Goal: Browse casually: Explore the website without a specific task or goal

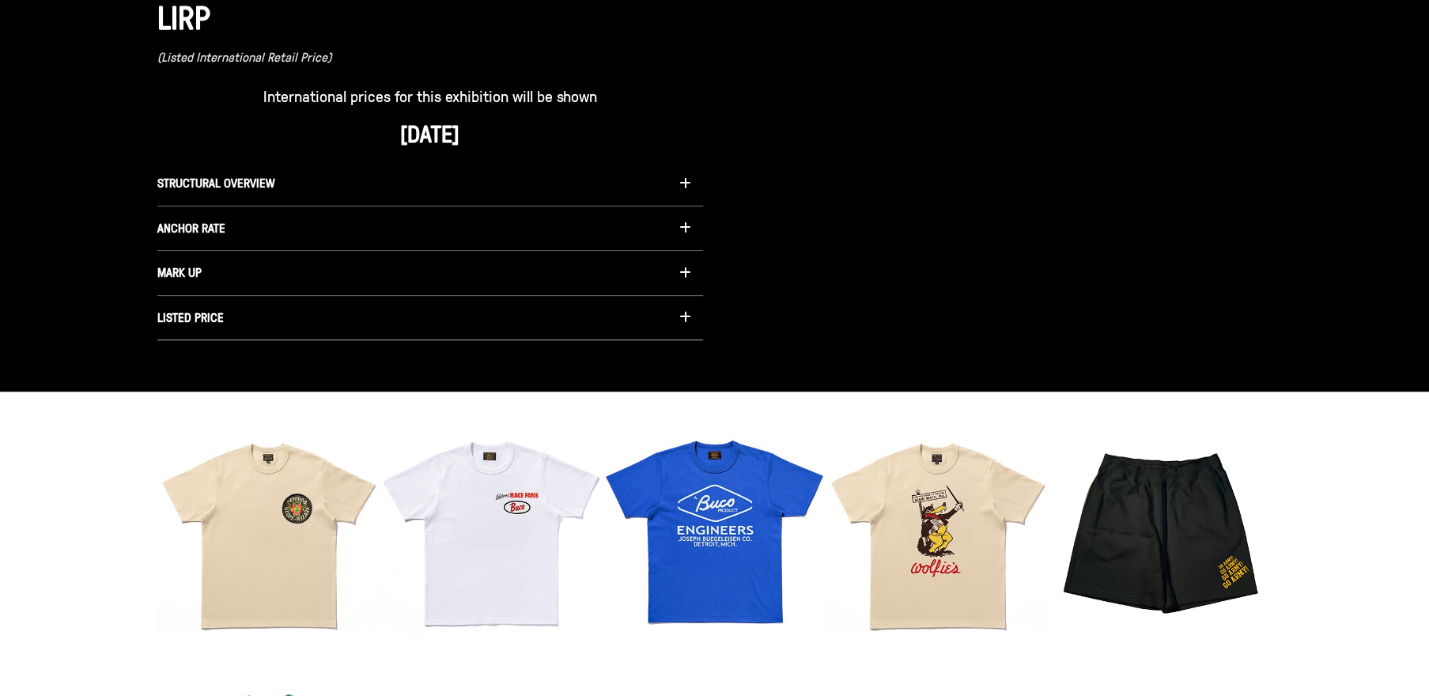
scroll to position [1505, 0]
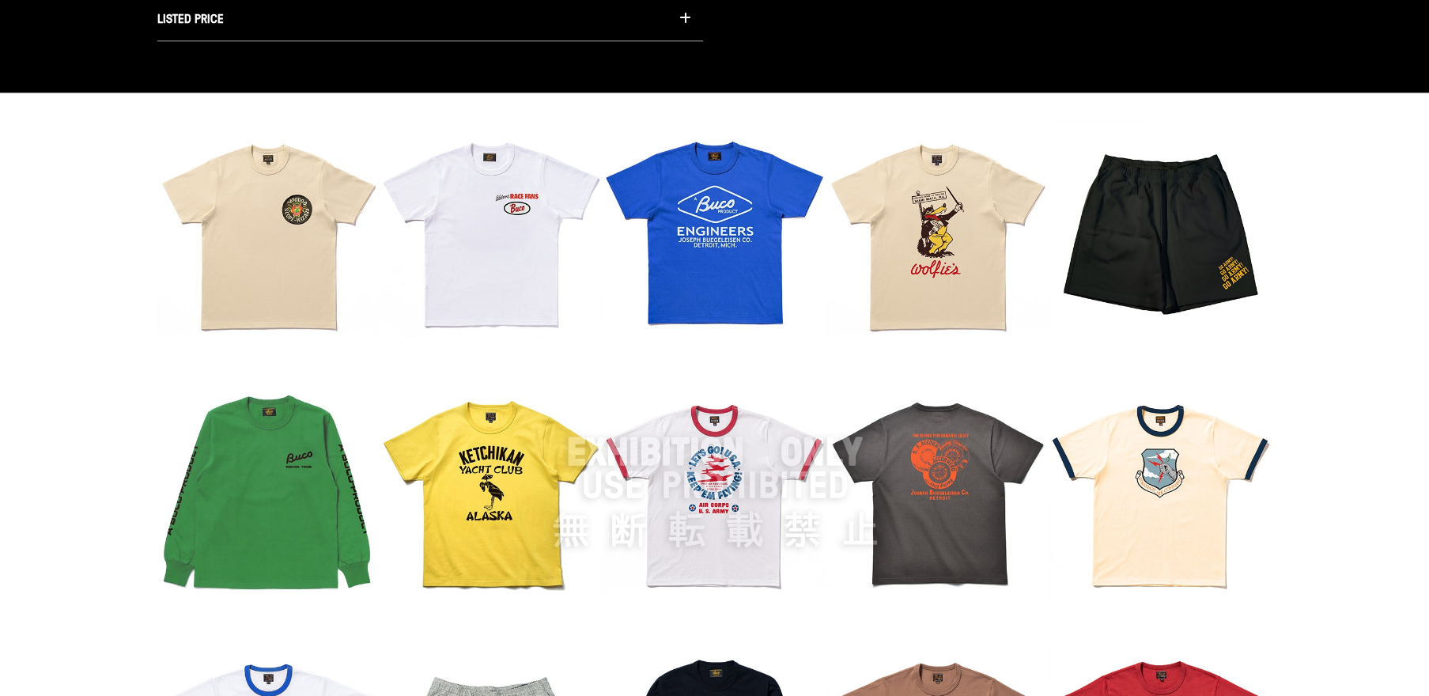
click at [299, 254] on img at bounding box center [714, 491] width 1115 height 742
click at [266, 267] on img at bounding box center [714, 491] width 1115 height 742
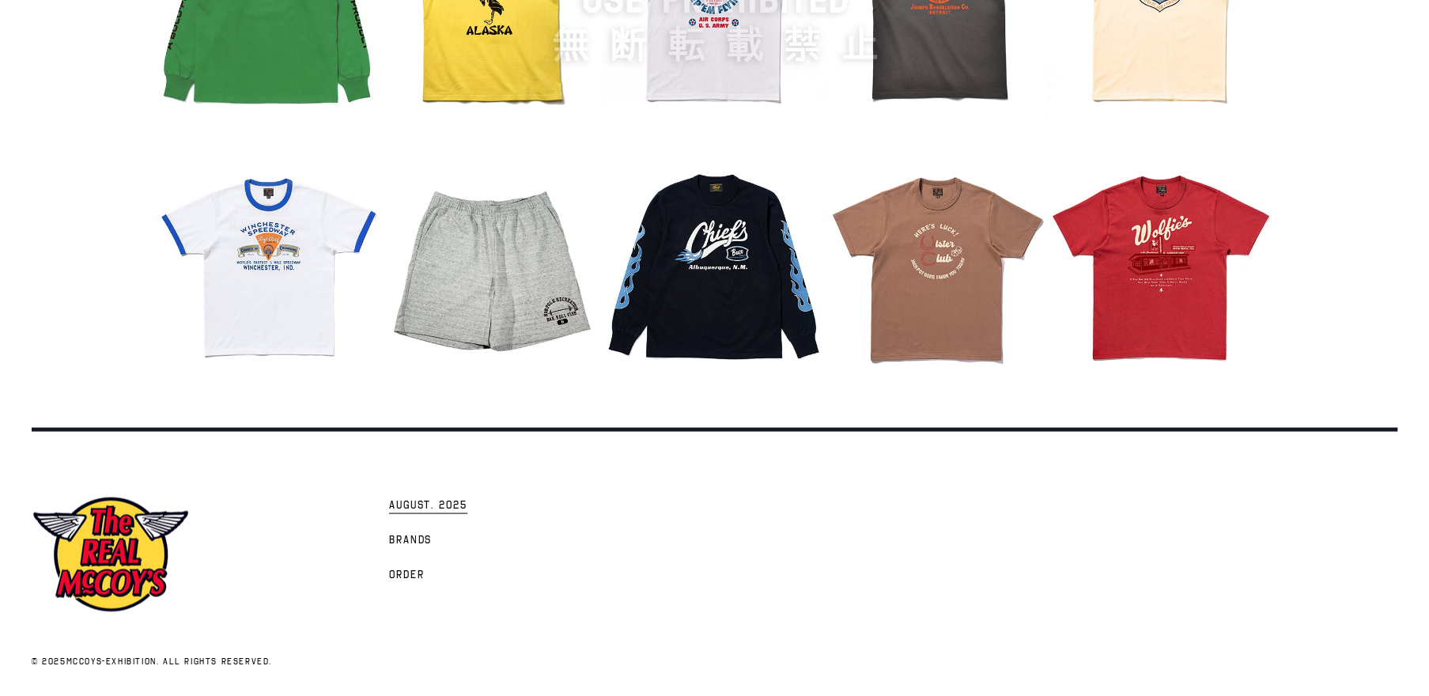
click at [408, 508] on span "AUGUST. 2025" at bounding box center [428, 505] width 78 height 16
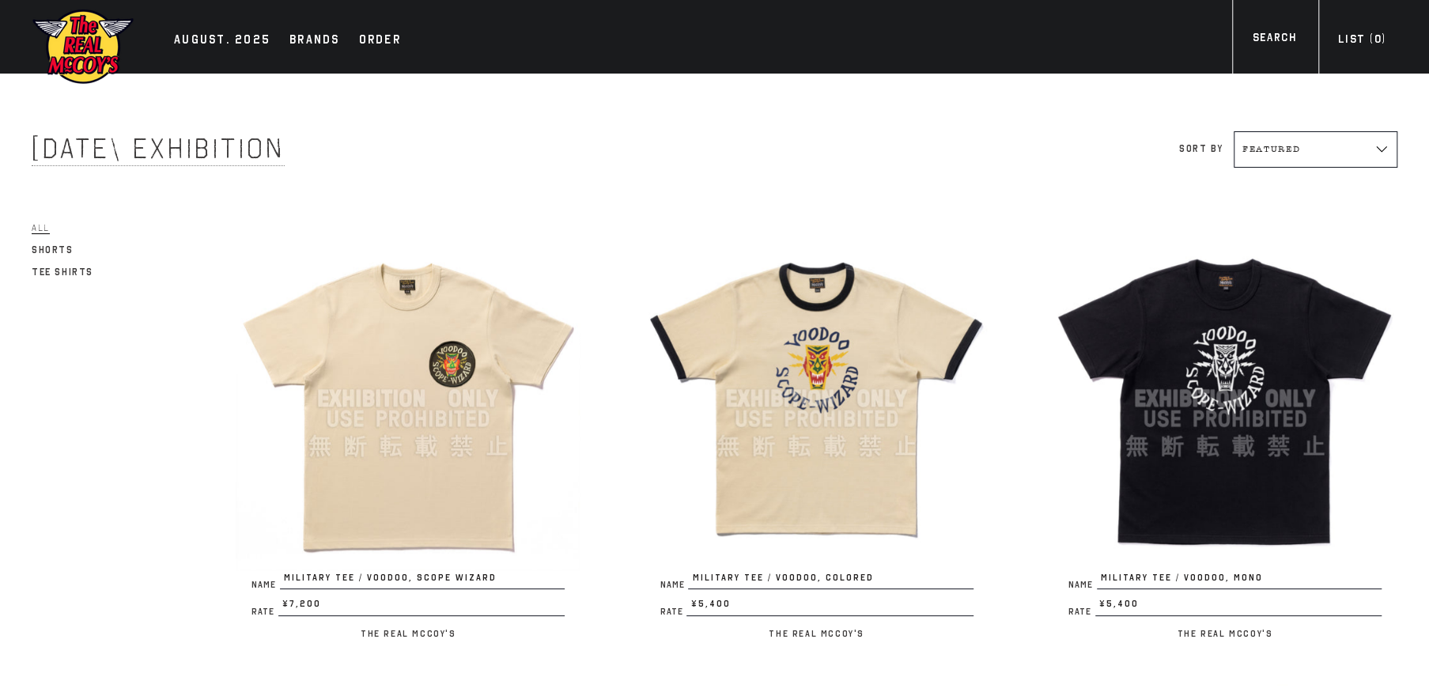
click at [433, 425] on img at bounding box center [408, 398] width 345 height 345
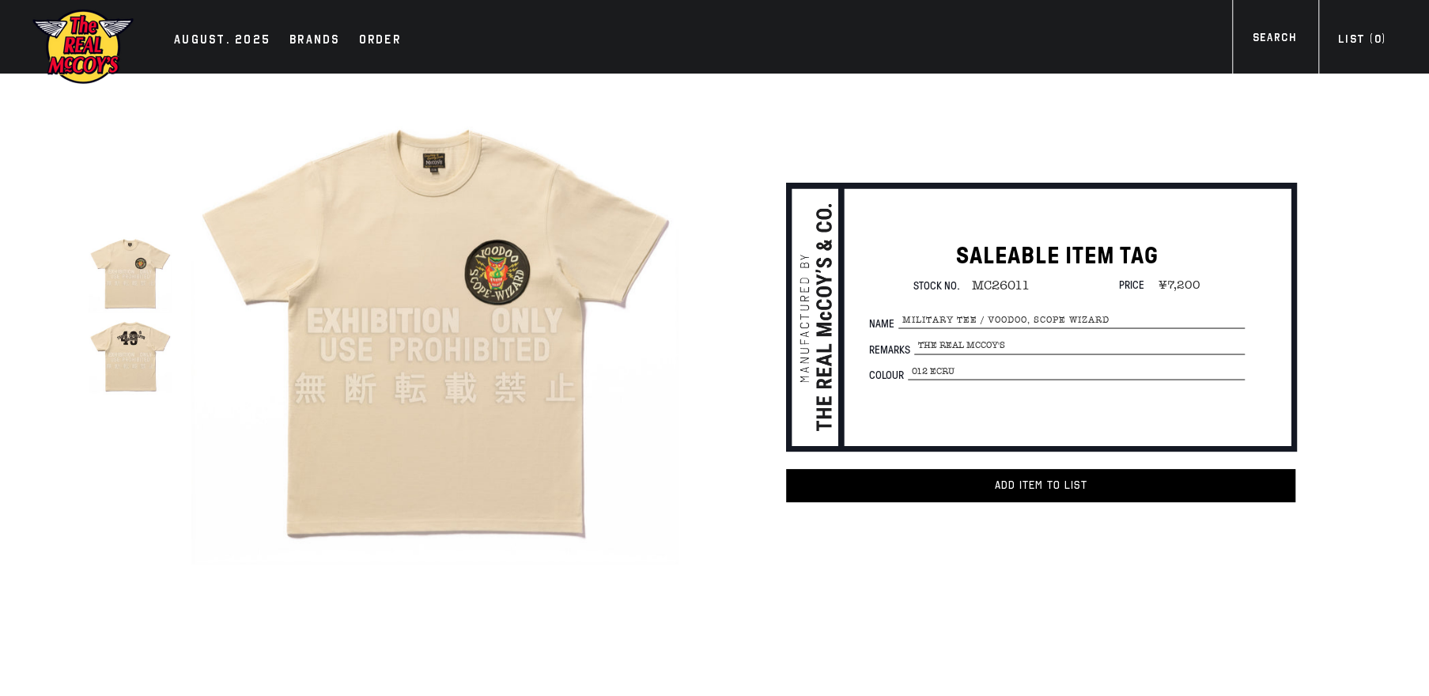
click at [112, 375] on img at bounding box center [130, 354] width 83 height 83
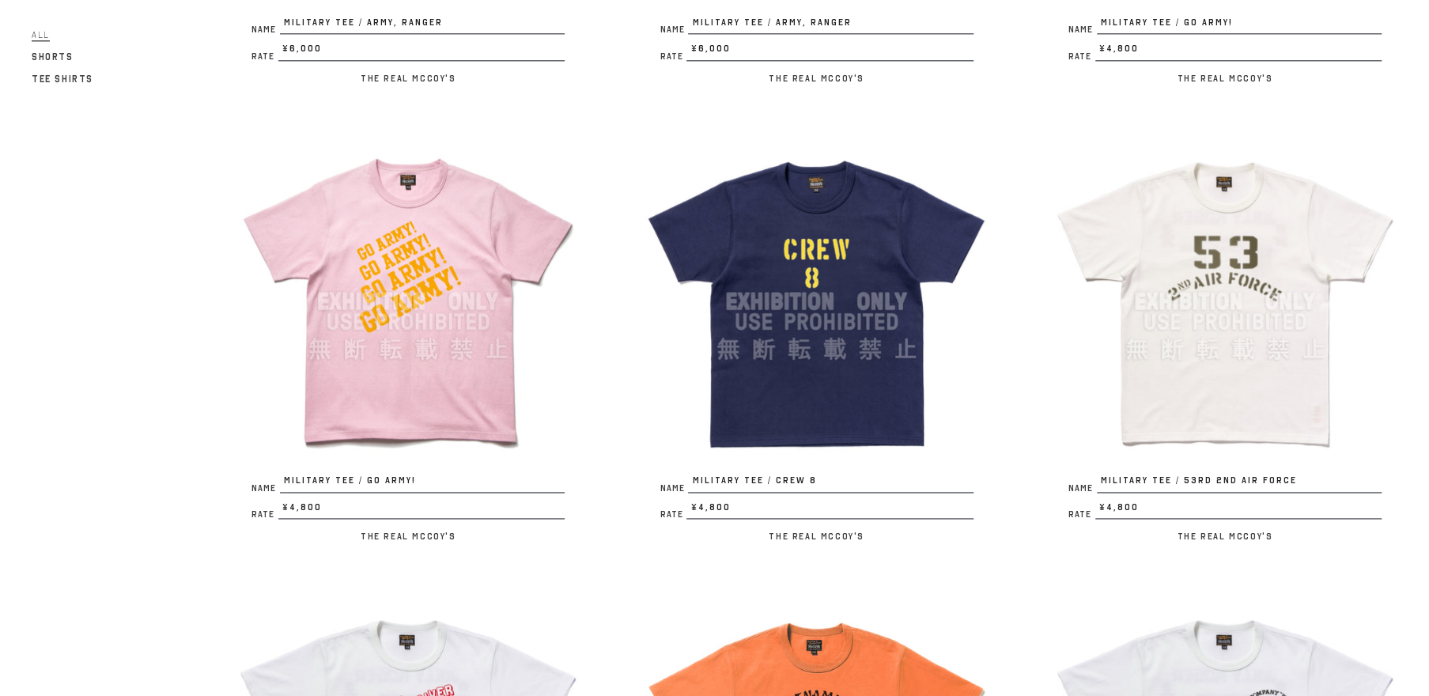
scroll to position [1505, 0]
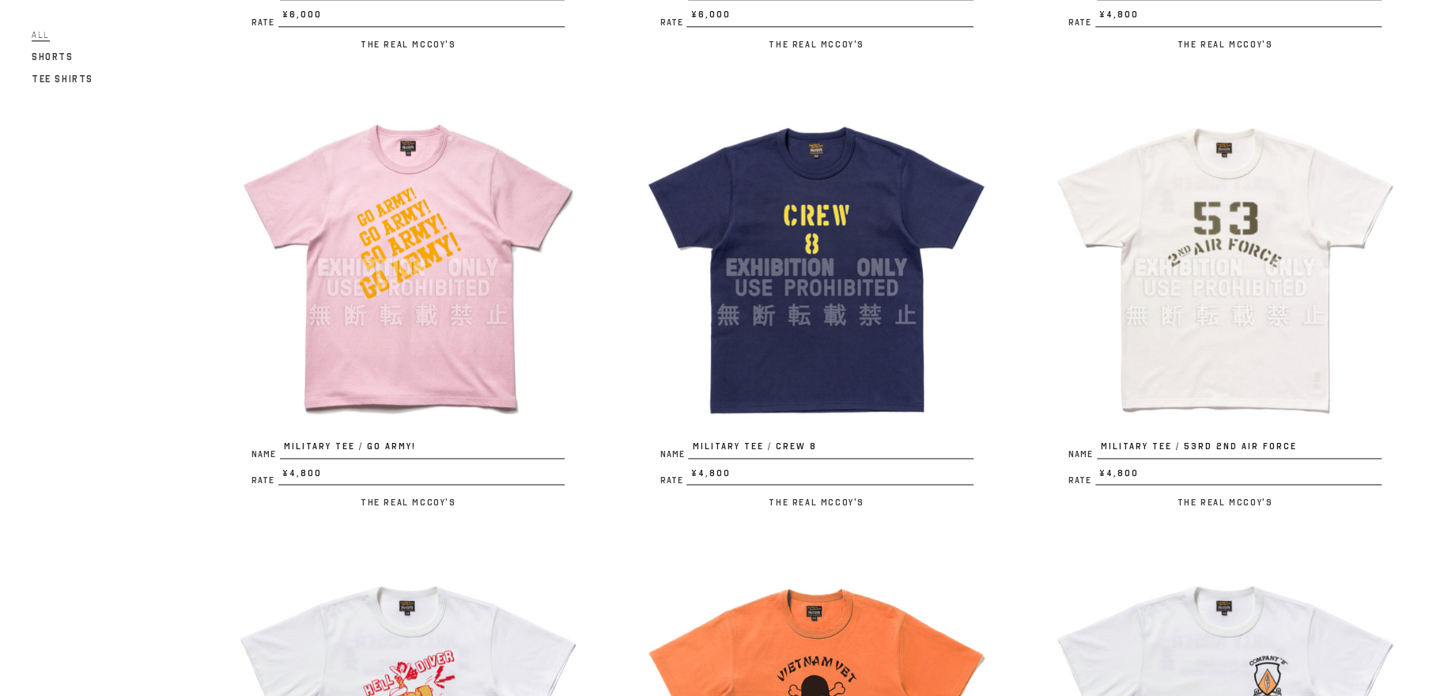
click at [1253, 309] on img at bounding box center [1224, 267] width 345 height 345
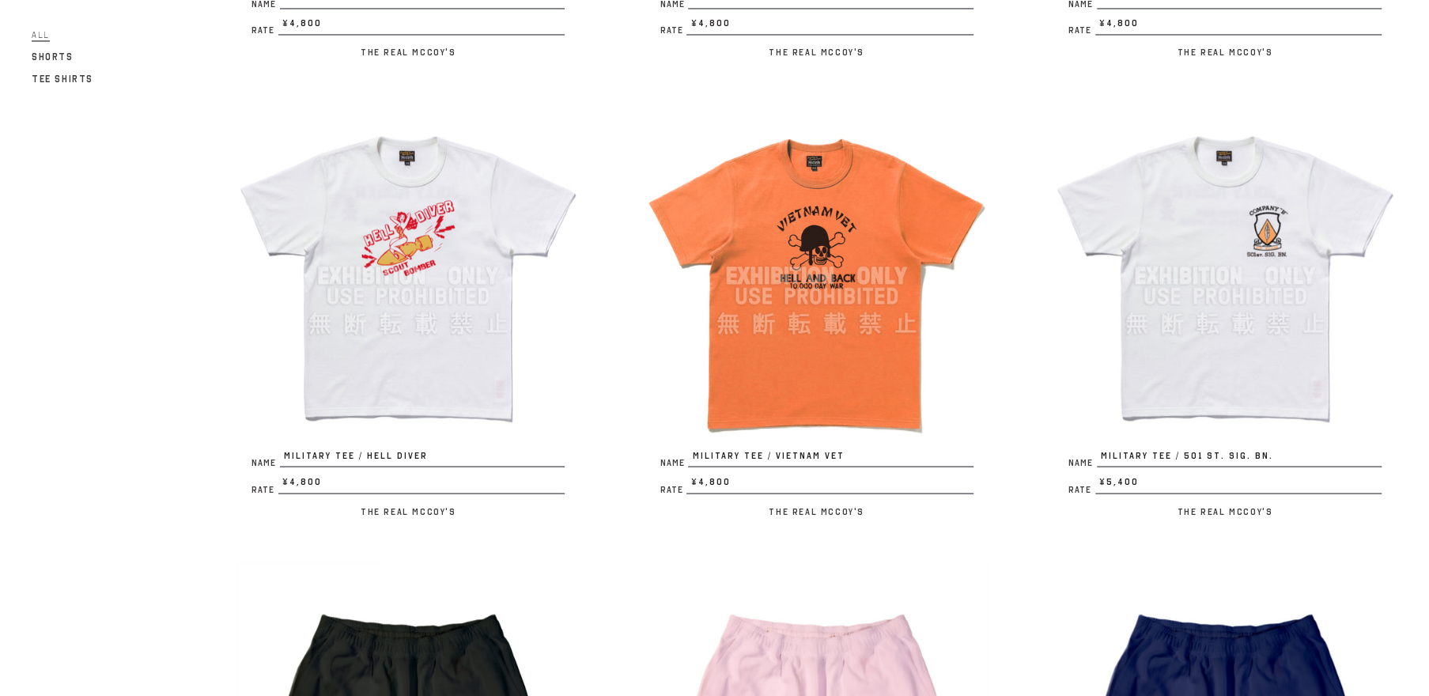
scroll to position [1958, 0]
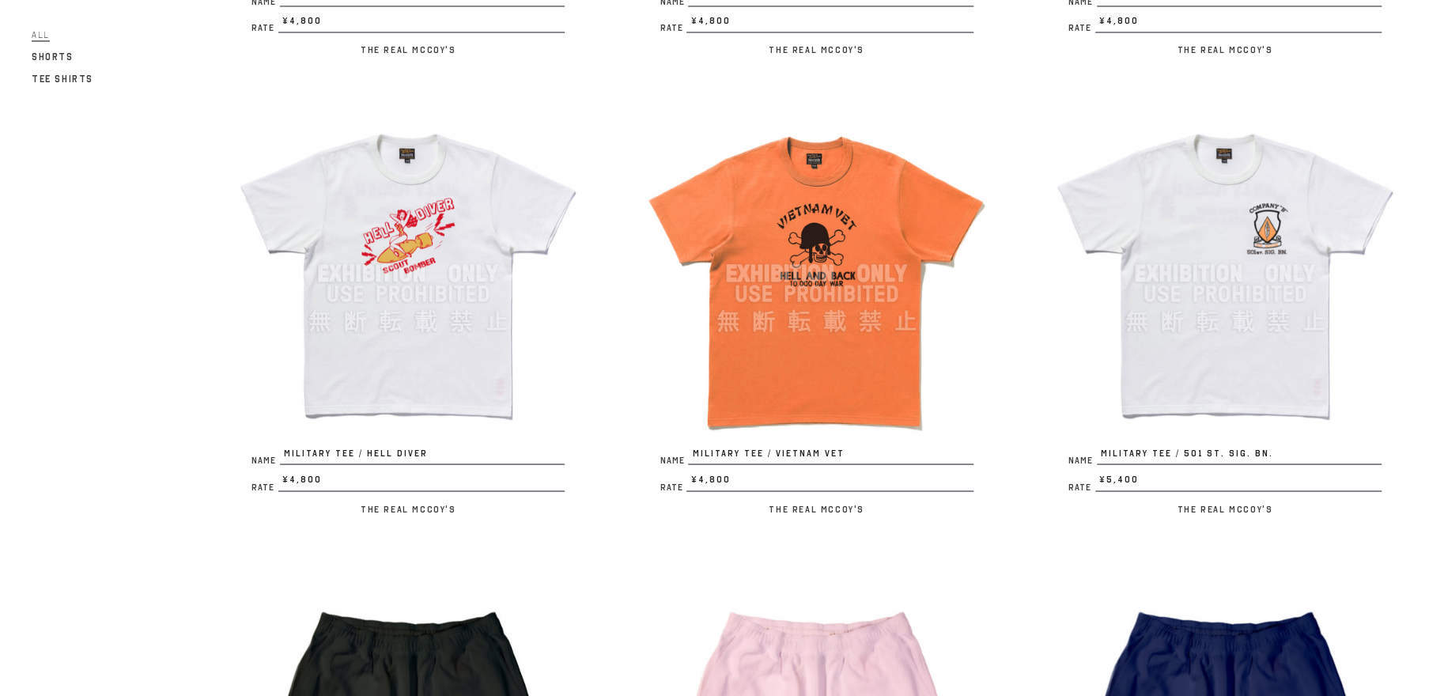
click at [1295, 349] on img at bounding box center [1224, 272] width 345 height 345
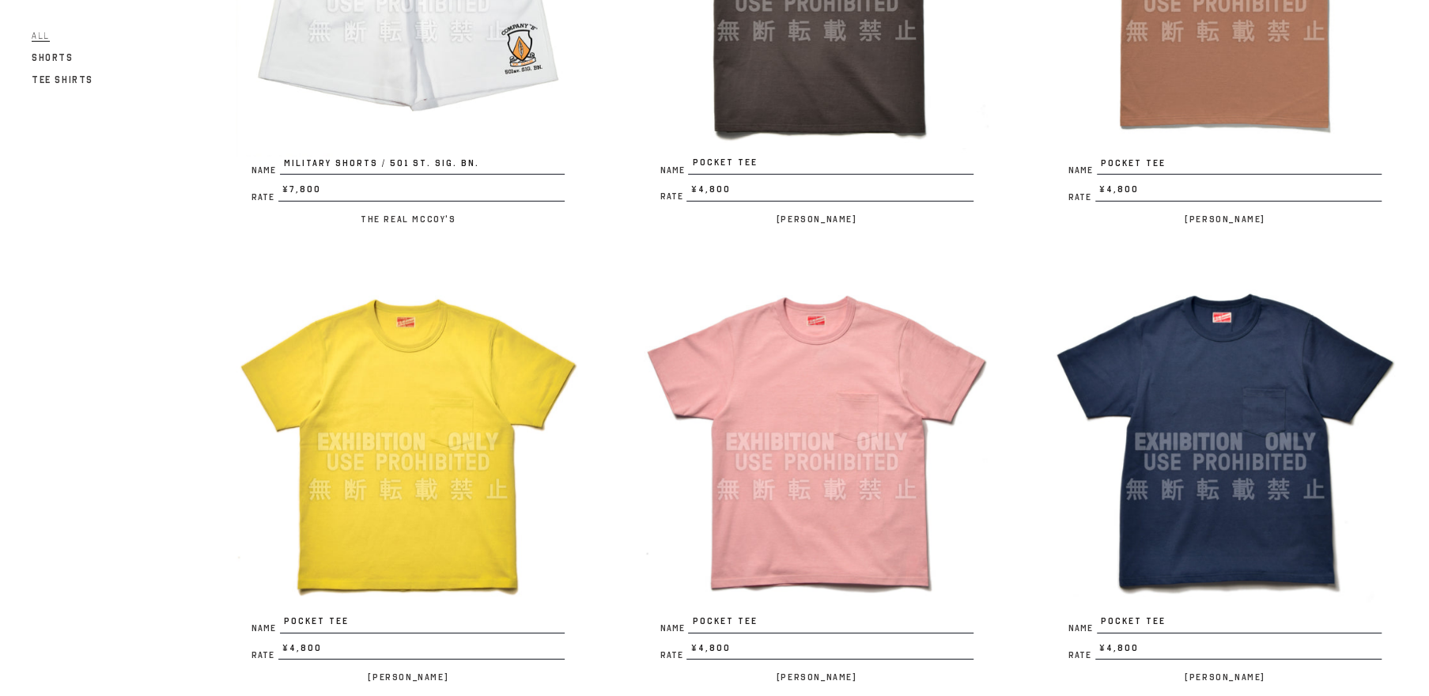
scroll to position [3587, 0]
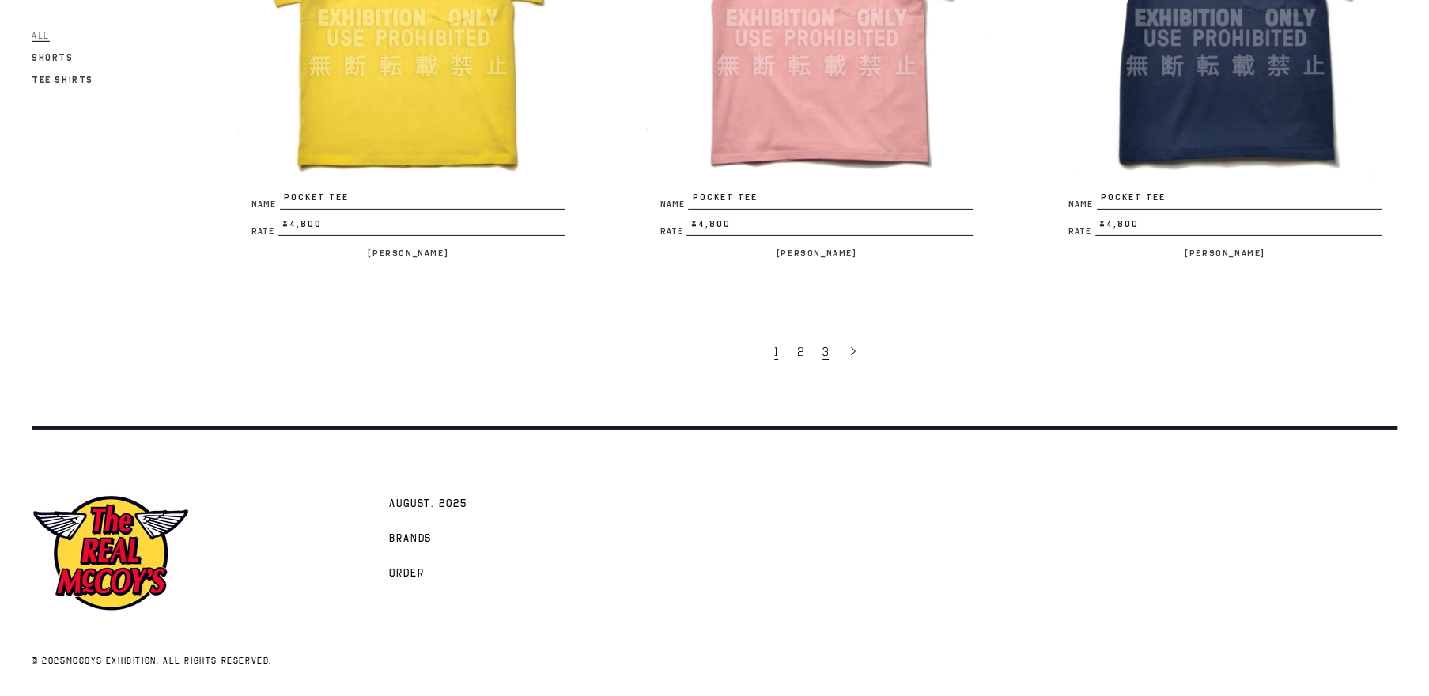
click at [818, 350] on link "3" at bounding box center [826, 350] width 25 height 33
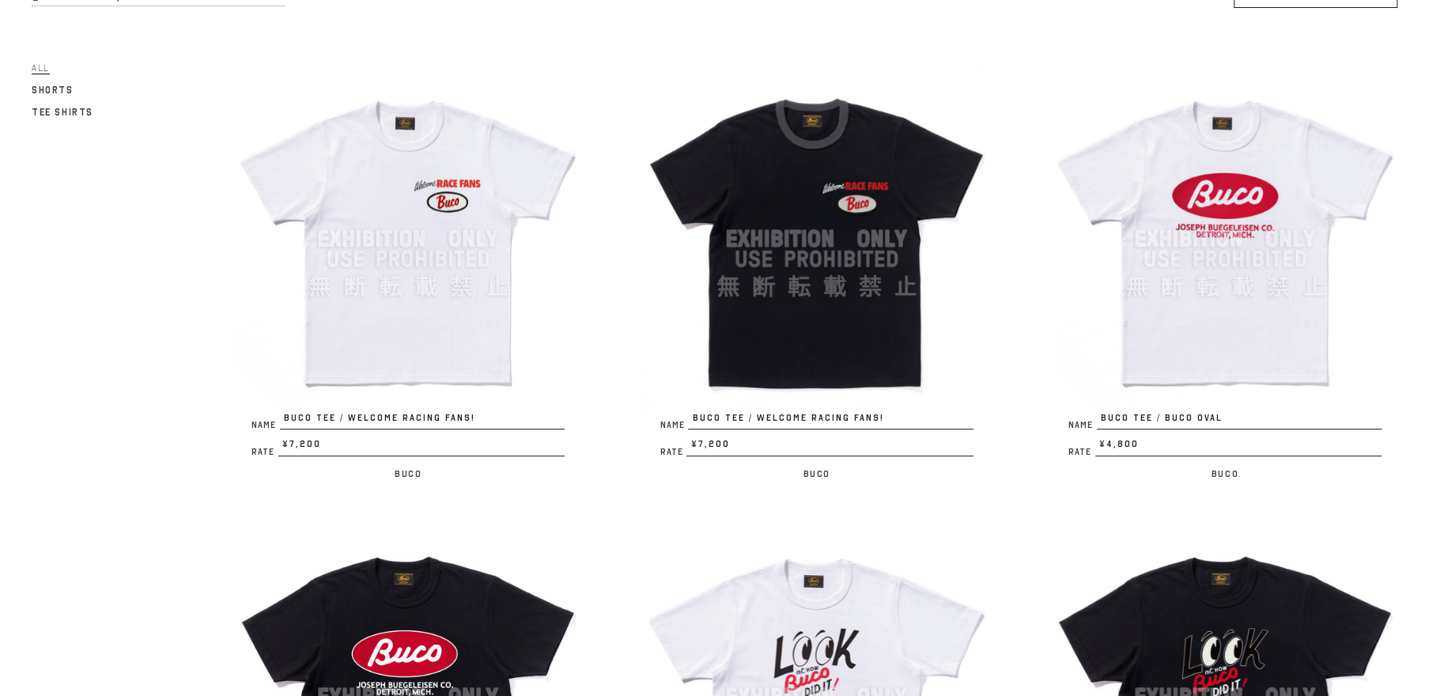
scroll to position [300, 0]
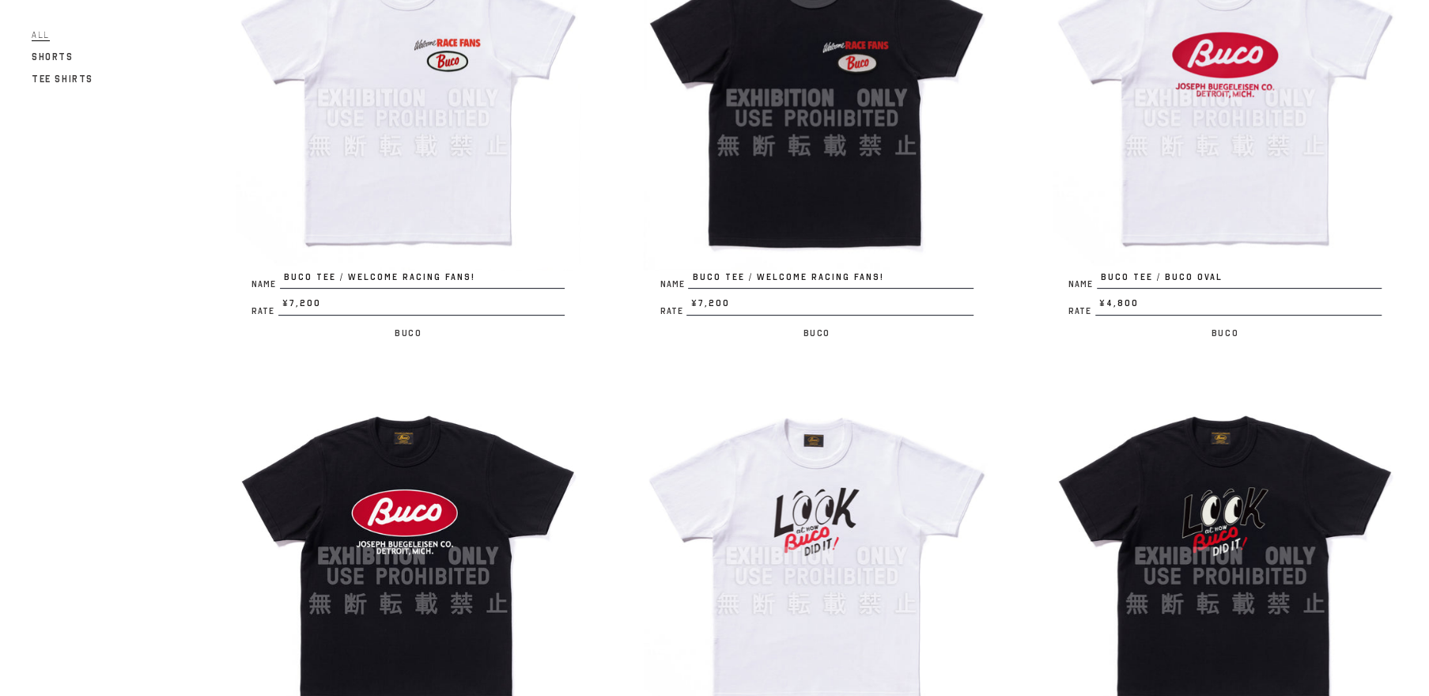
click at [433, 119] on img at bounding box center [408, 98] width 345 height 345
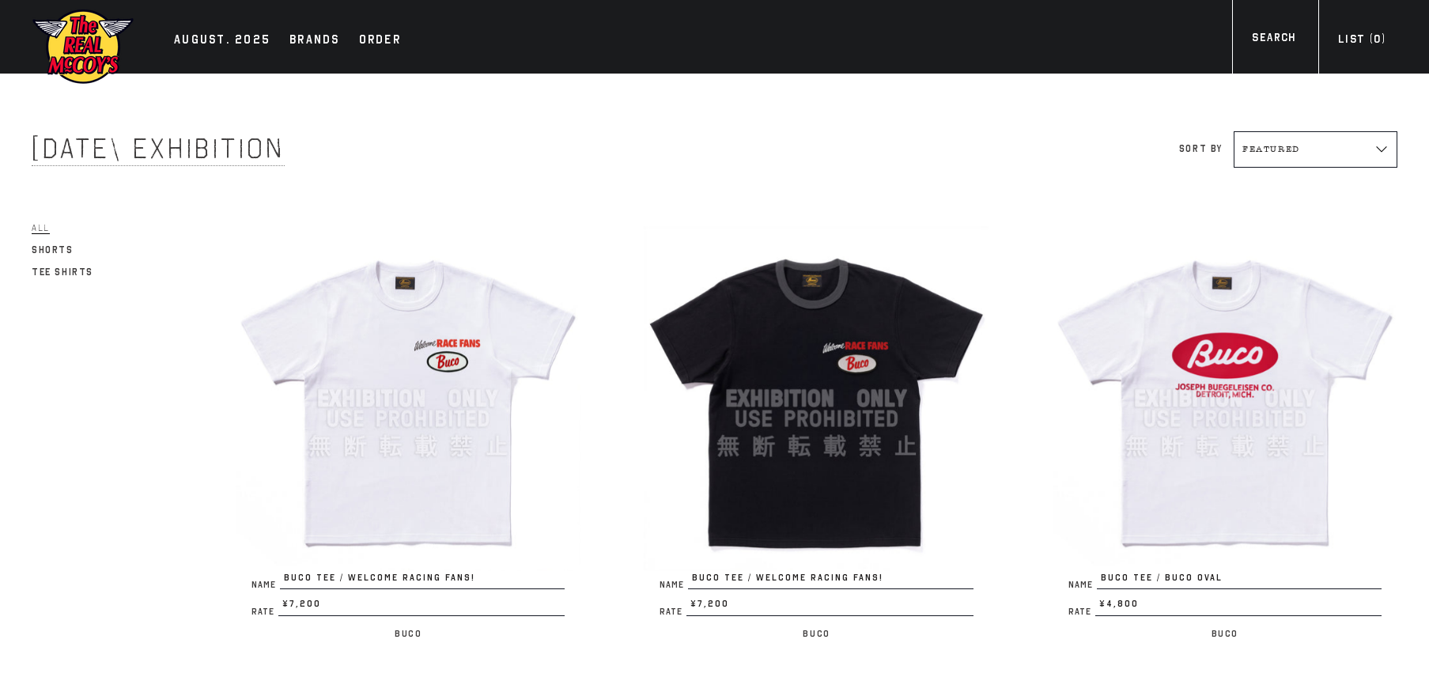
scroll to position [300, 0]
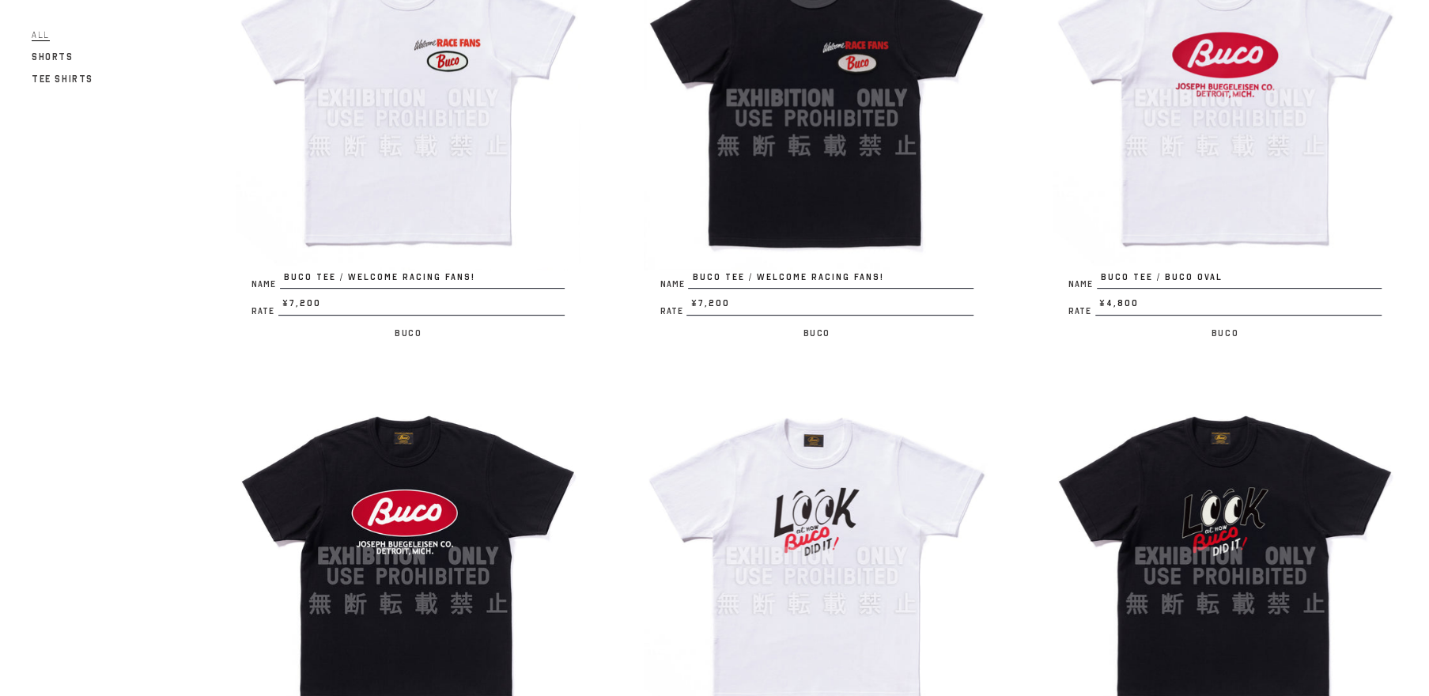
click at [1286, 117] on img at bounding box center [1224, 98] width 345 height 345
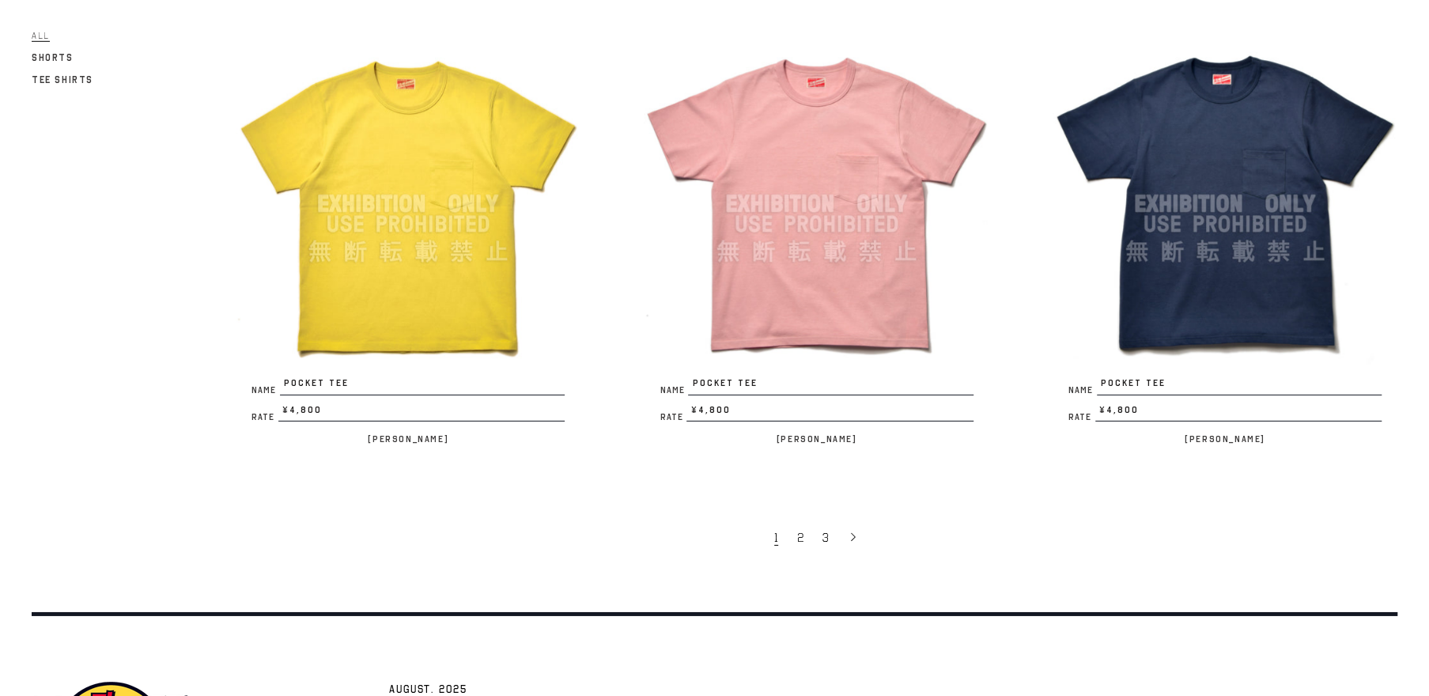
scroll to position [3587, 0]
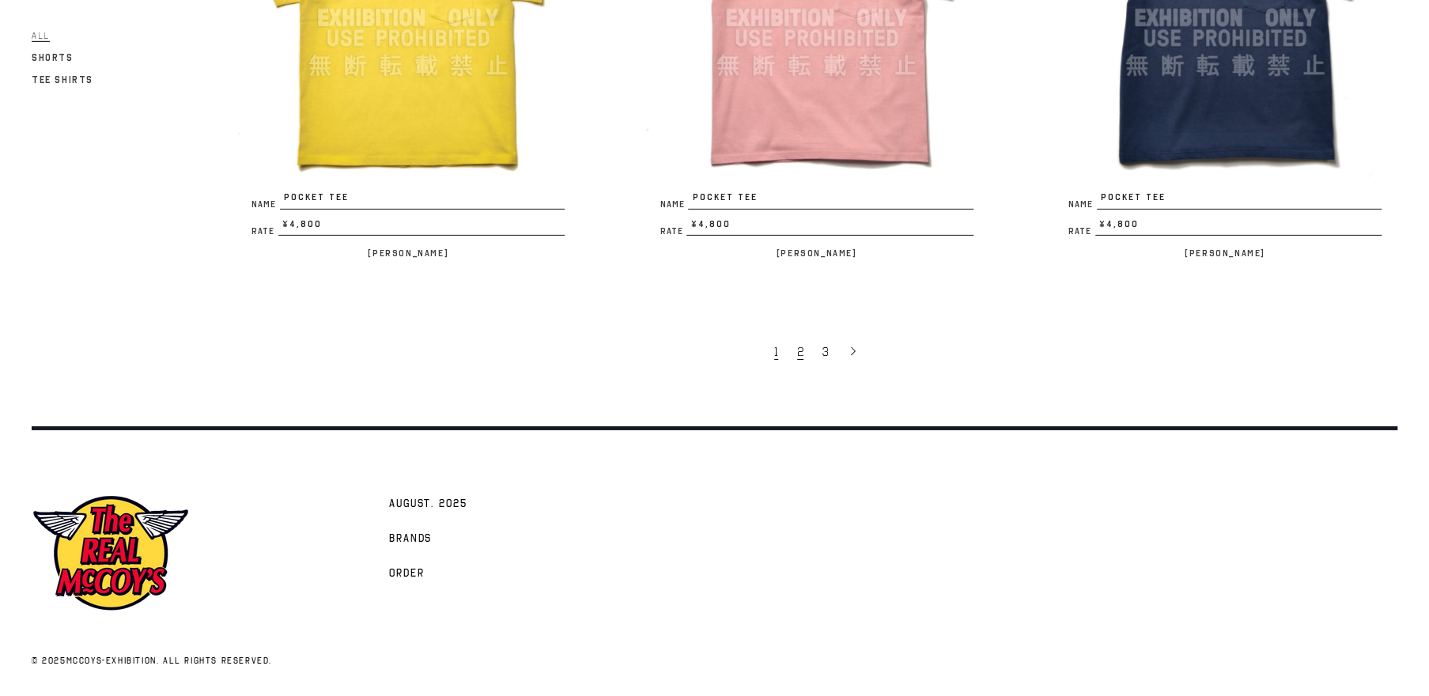
click at [804, 346] on link "2" at bounding box center [801, 350] width 25 height 33
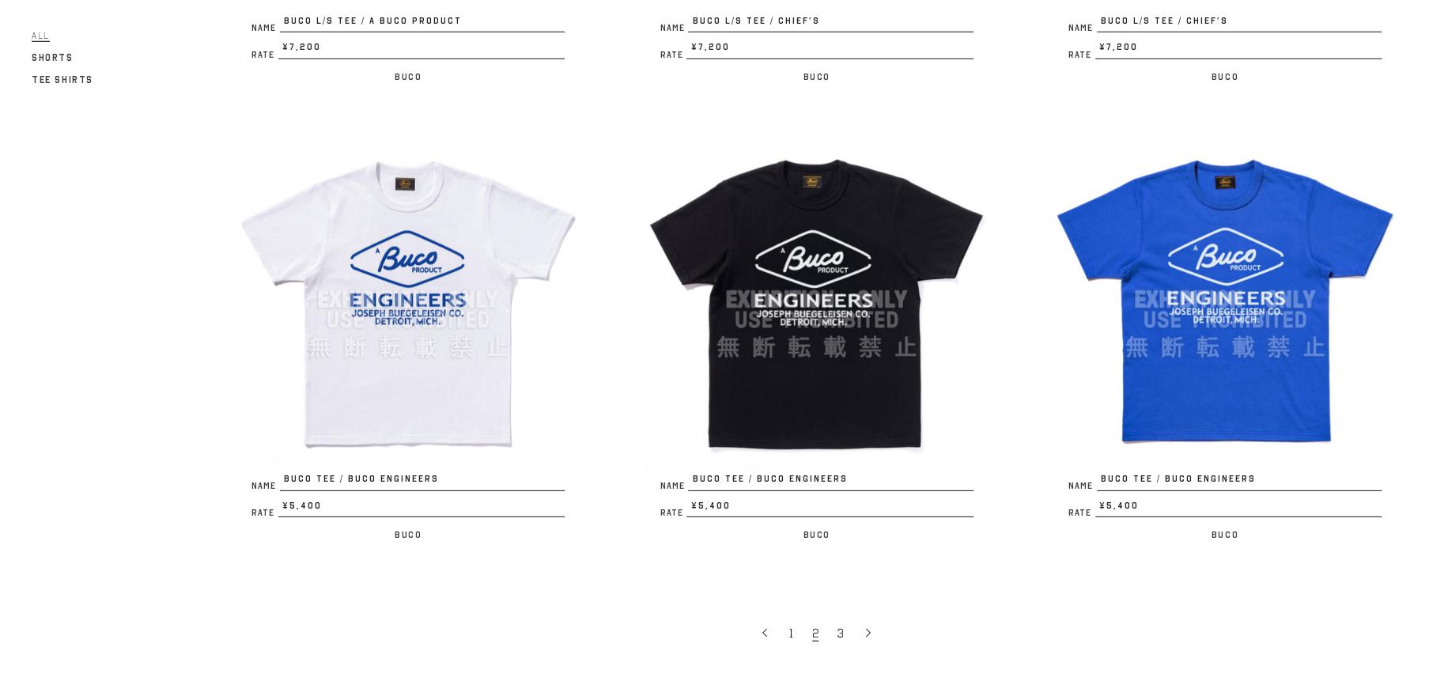
scroll to position [3313, 0]
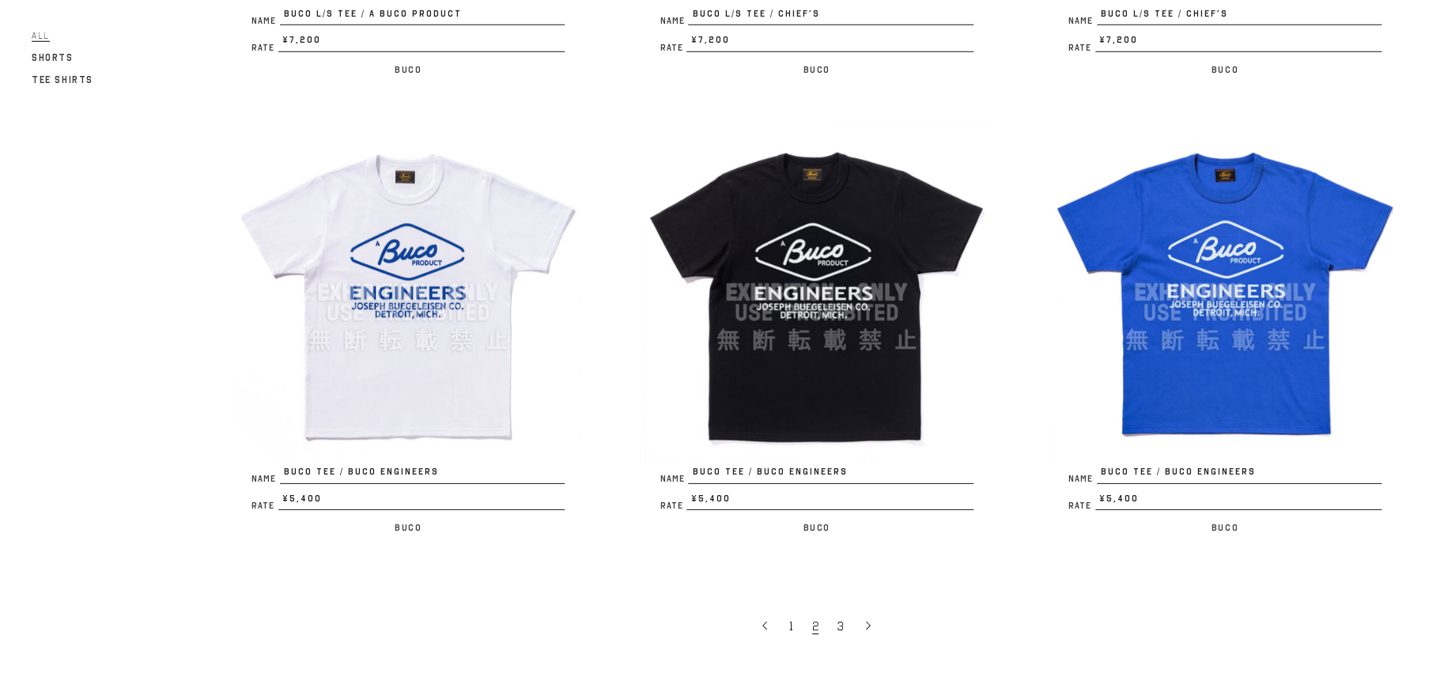
click at [463, 374] on img at bounding box center [408, 292] width 345 height 345
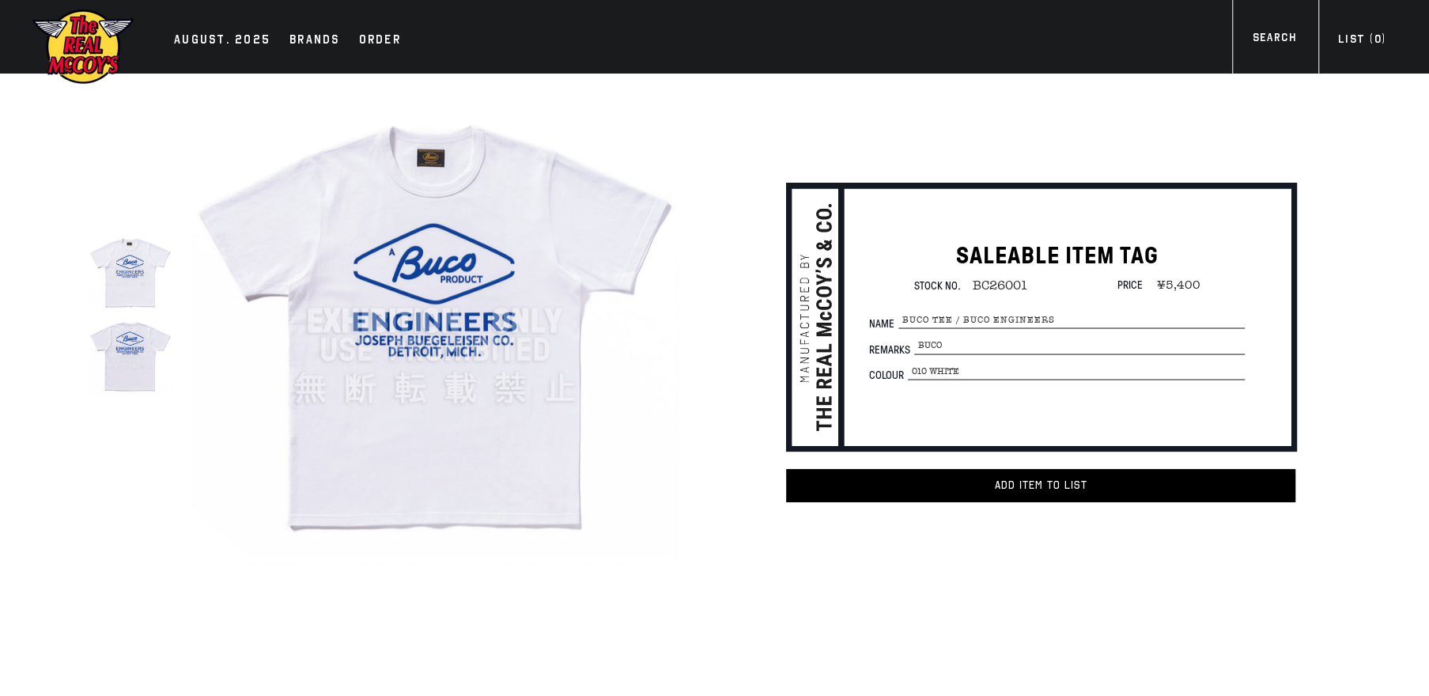
click at [87, 36] on img at bounding box center [83, 46] width 103 height 77
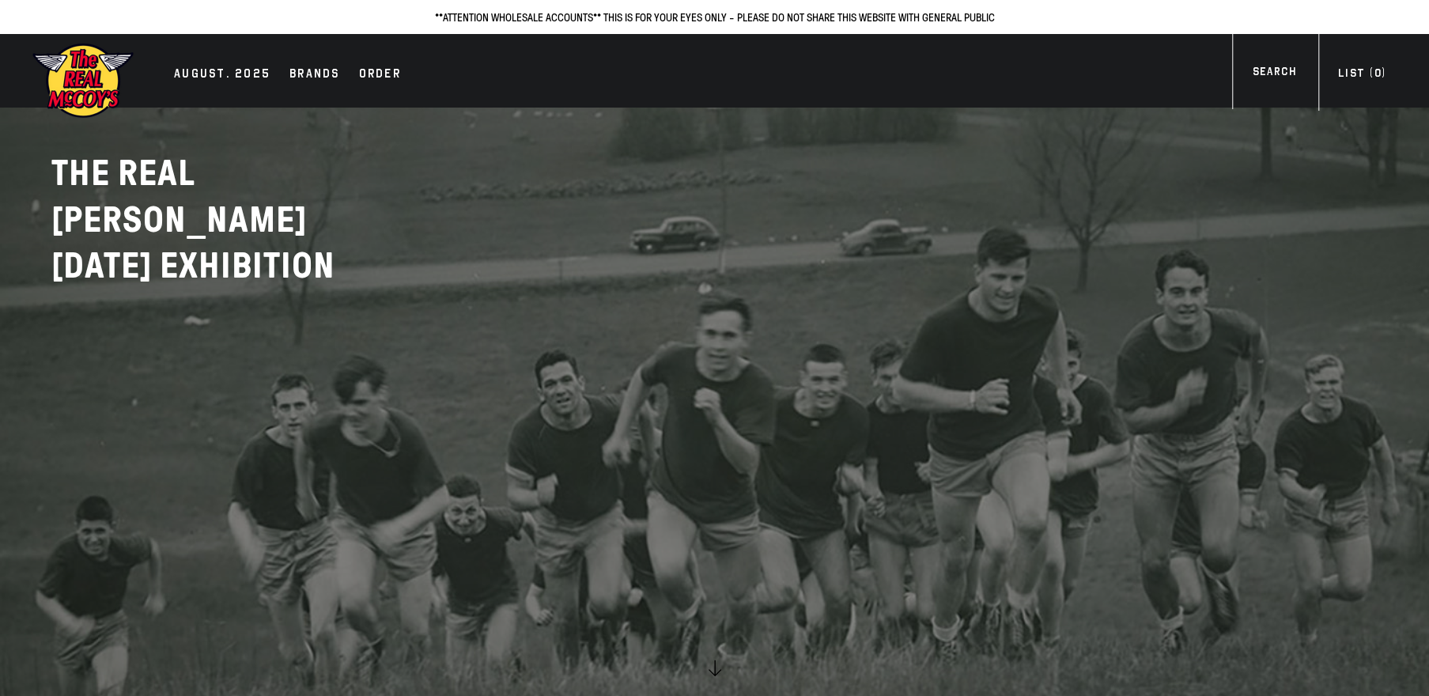
click at [153, 68] on h1 at bounding box center [103, 80] width 142 height 77
